Goal: Task Accomplishment & Management: Manage account settings

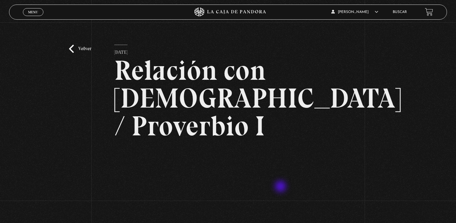
scroll to position [81, 0]
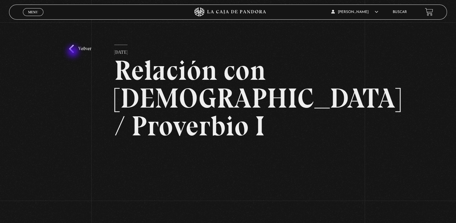
click at [74, 52] on link "Volver" at bounding box center [80, 49] width 22 height 8
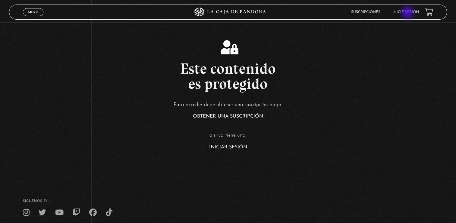
click at [409, 13] on link "Inicie sesión" at bounding box center [406, 12] width 27 height 4
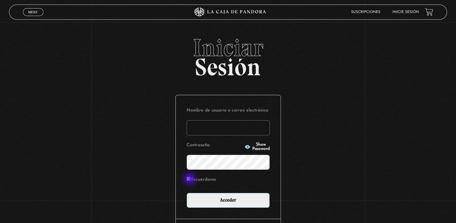
type input "[PERSON_NAME] E"
click at [191, 179] on input "Recuérdame" at bounding box center [189, 178] width 4 height 4
checkbox input "true"
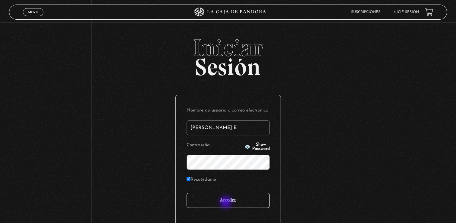
click at [226, 202] on input "Acceder" at bounding box center [228, 199] width 83 height 15
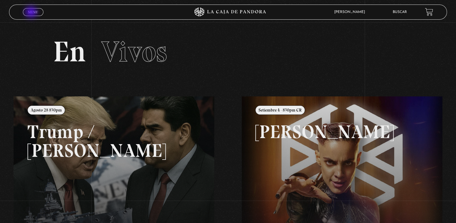
click at [32, 13] on span "Menu" at bounding box center [33, 12] width 10 height 4
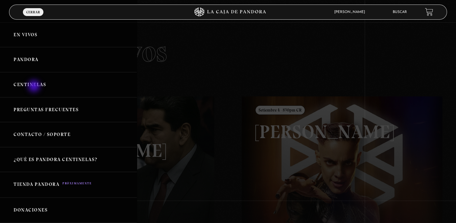
click at [35, 87] on link "Centinelas" at bounding box center [68, 84] width 137 height 25
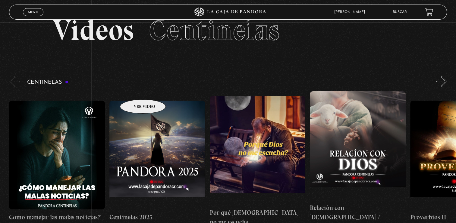
scroll to position [60, 0]
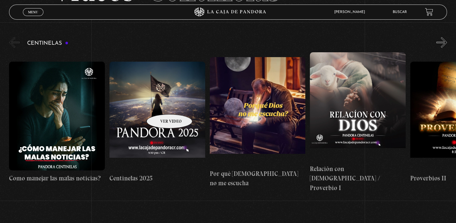
click at [162, 105] on figure at bounding box center [157, 116] width 96 height 109
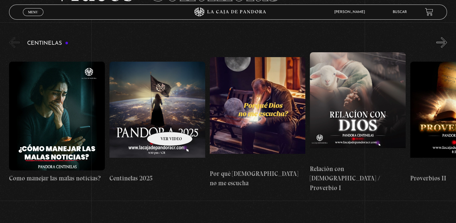
click at [162, 122] on figure at bounding box center [157, 116] width 96 height 109
